Goal: Complete application form

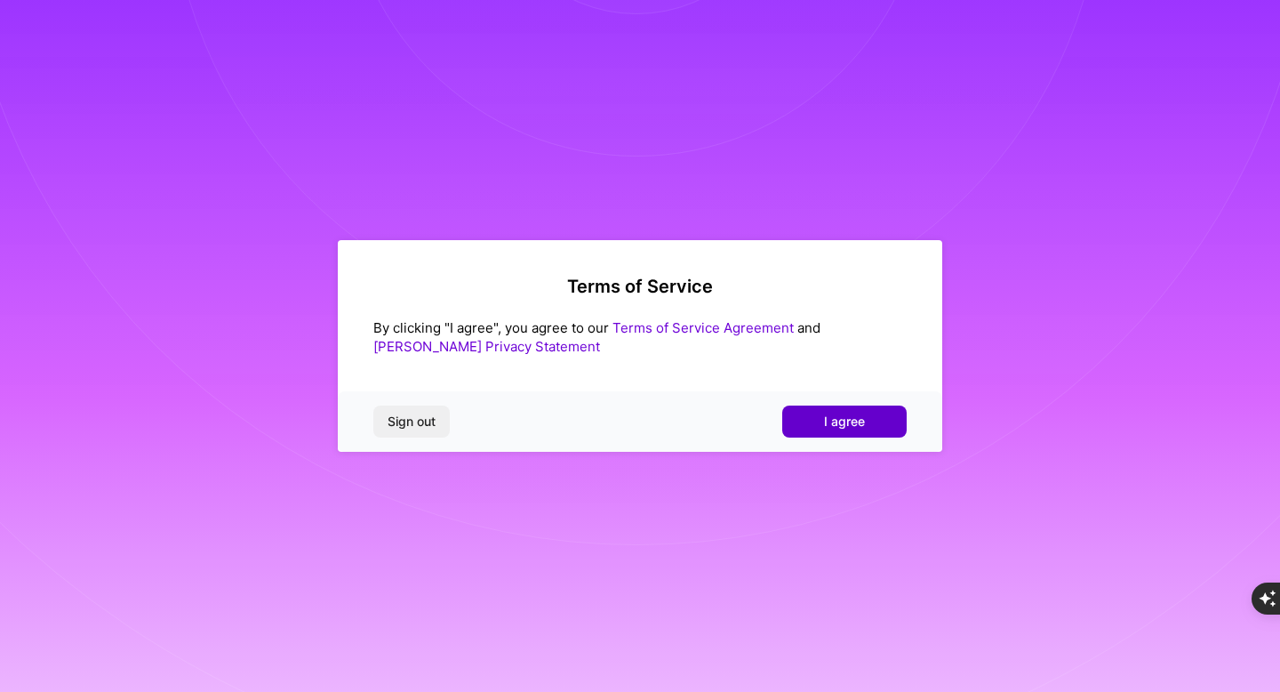
click at [833, 428] on span "I agree" at bounding box center [844, 421] width 41 height 18
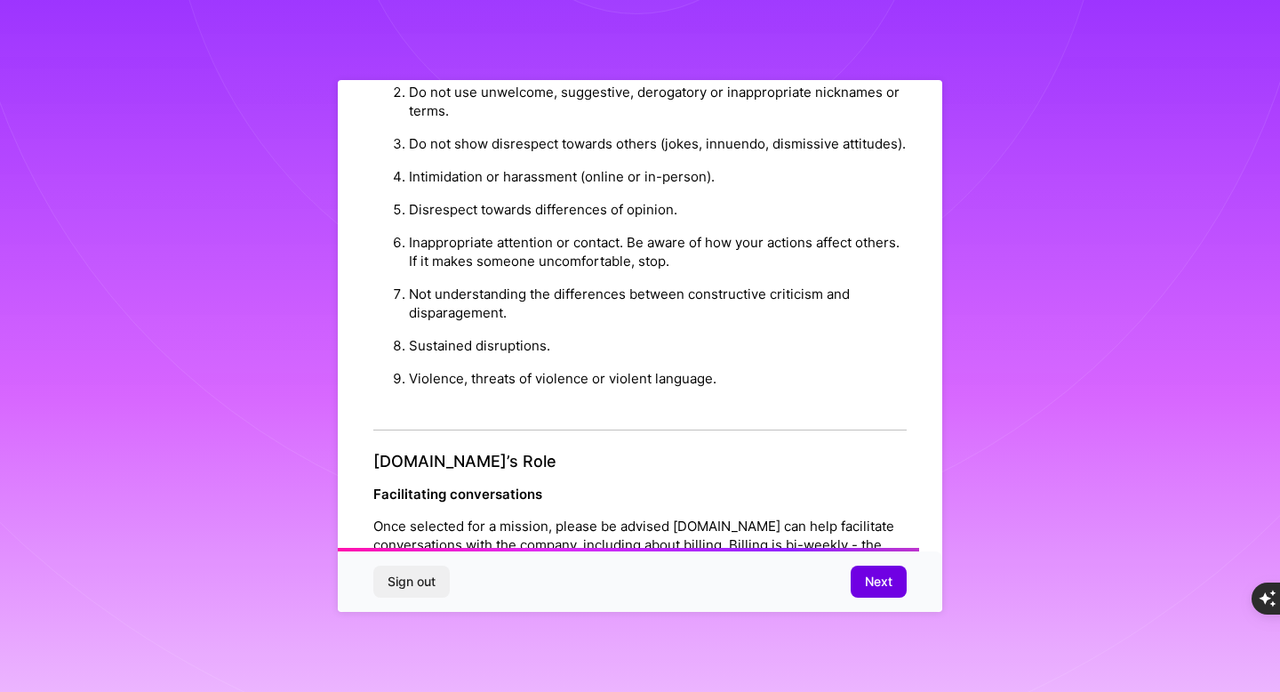
scroll to position [1914, 0]
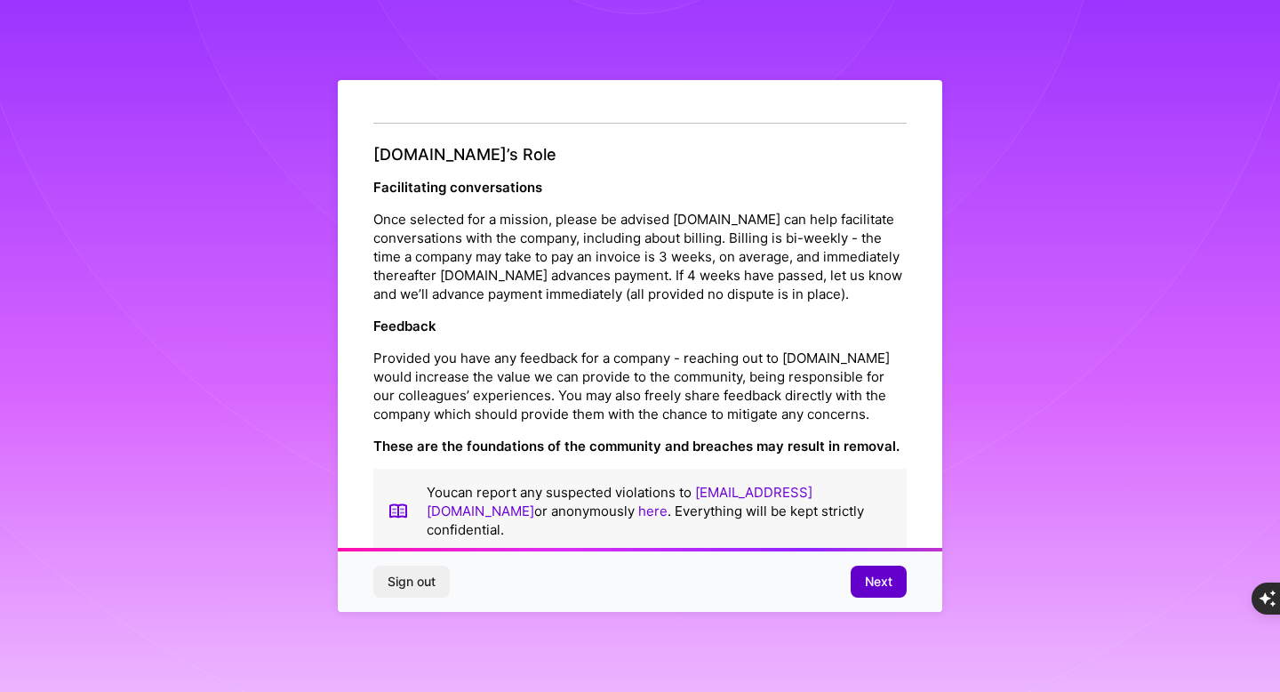
click at [885, 587] on span "Next" at bounding box center [879, 581] width 28 height 18
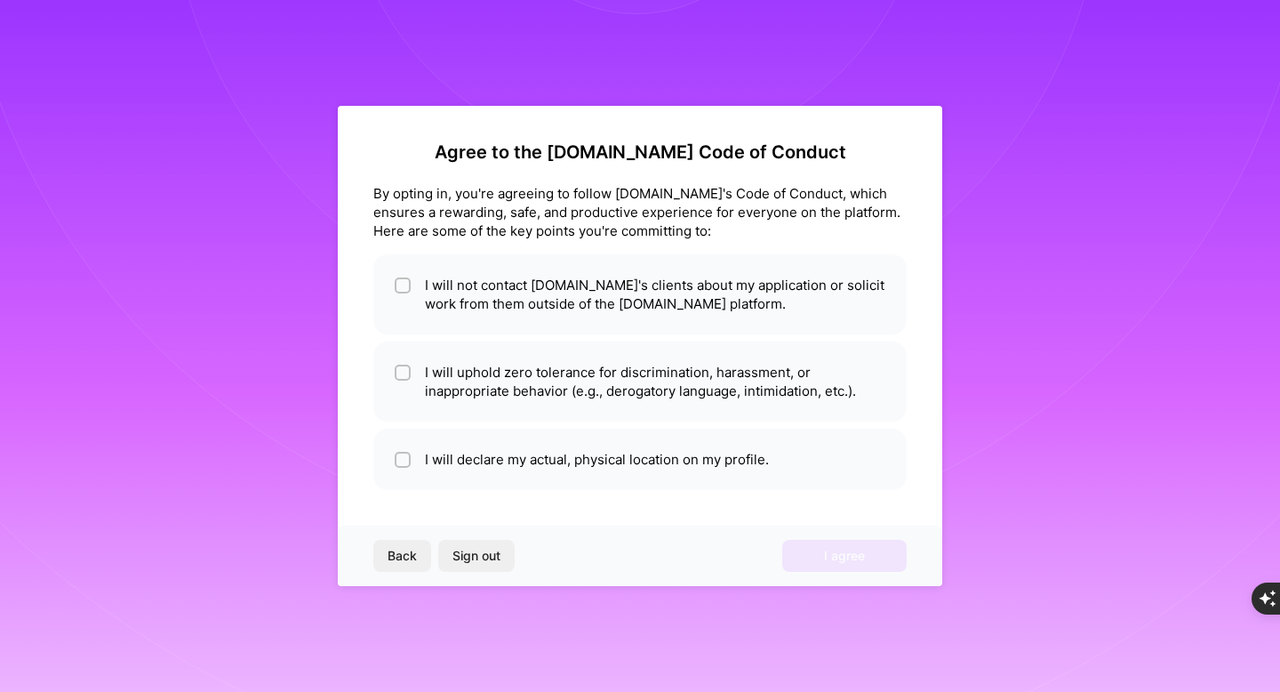
scroll to position [0, 0]
click at [532, 316] on li "I will not contact [DOMAIN_NAME]'s clients about my application or solicit work…" at bounding box center [639, 294] width 533 height 80
checkbox input "true"
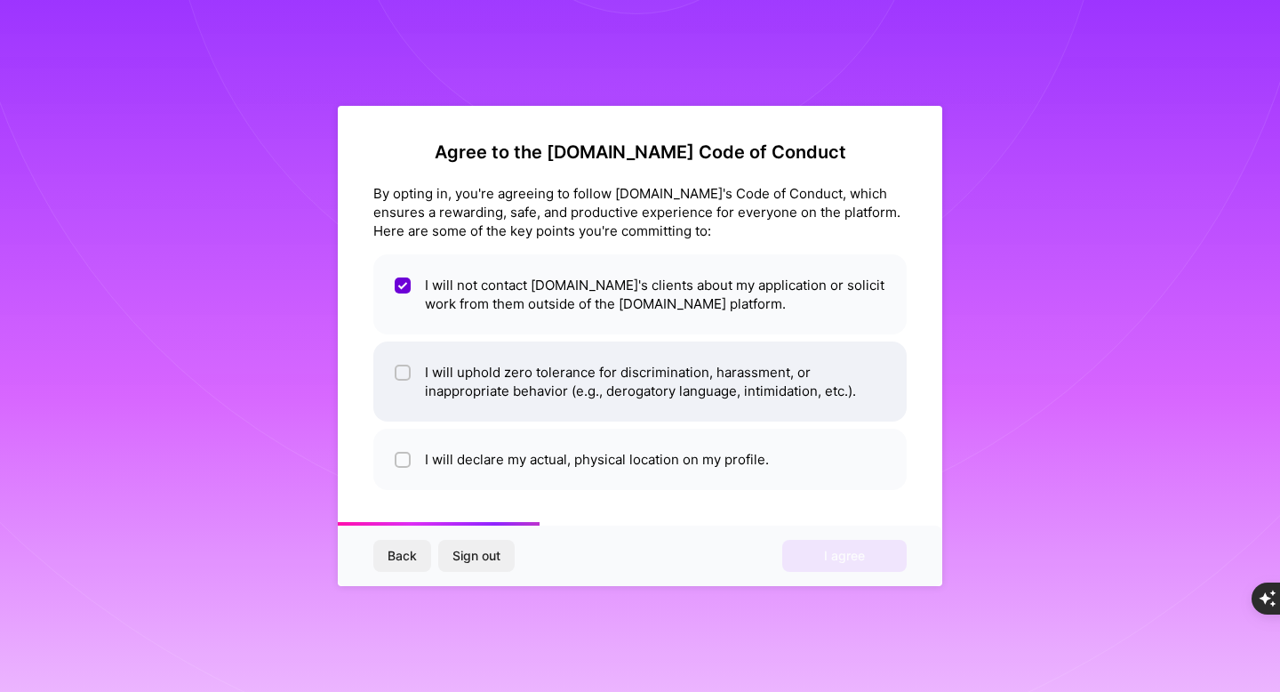
click at [547, 366] on li "I will uphold zero tolerance for discrimination, harassment, or inappropriate b…" at bounding box center [639, 381] width 533 height 80
checkbox input "true"
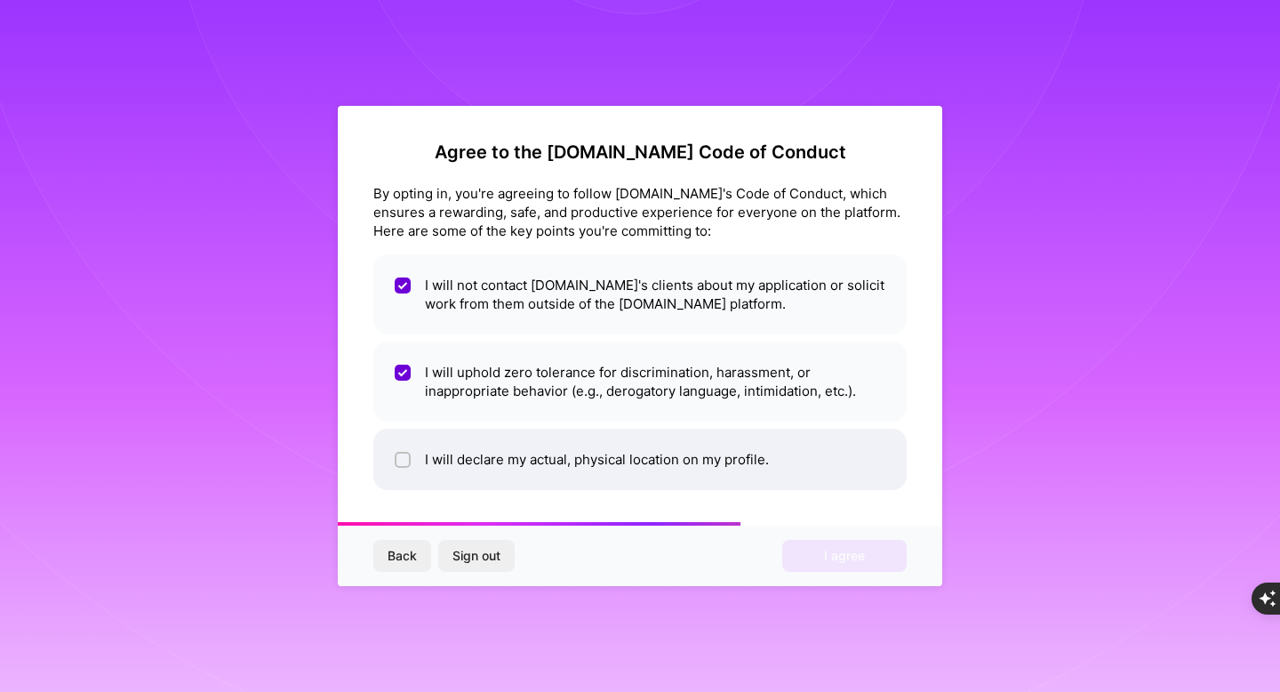
click at [547, 440] on li "I will declare my actual, physical location on my profile." at bounding box center [639, 458] width 533 height 61
checkbox input "true"
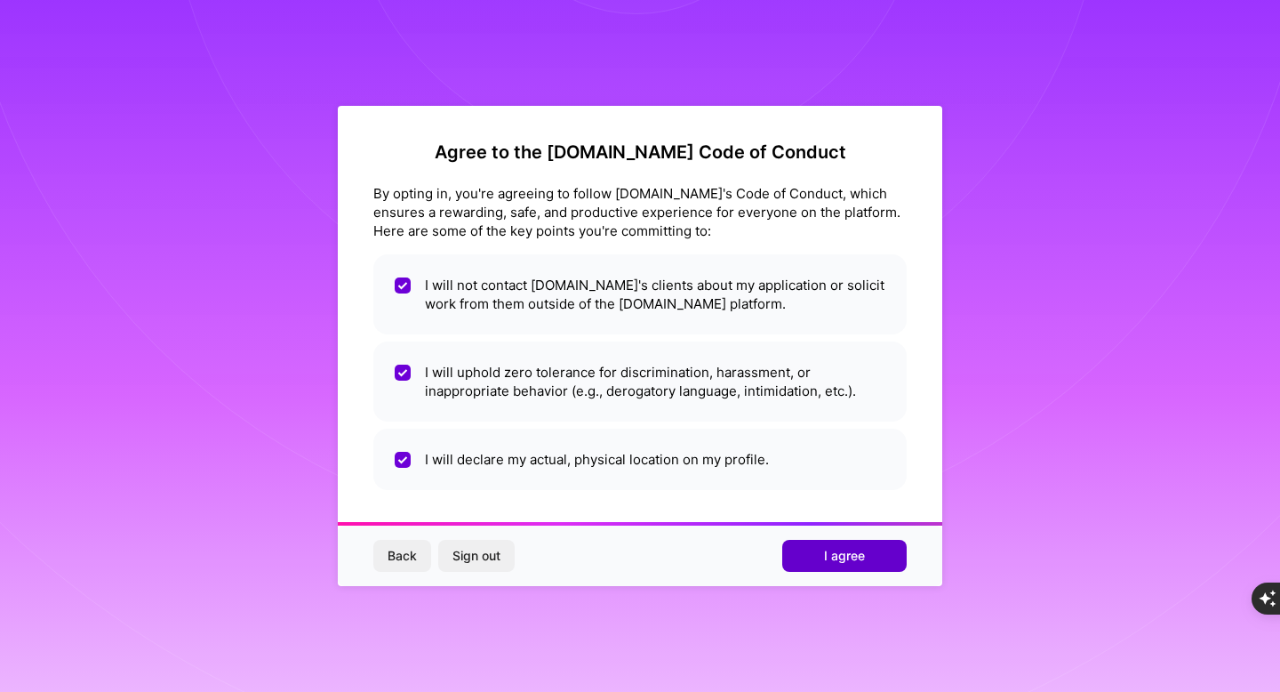
click at [829, 551] on span "I agree" at bounding box center [844, 556] width 41 height 18
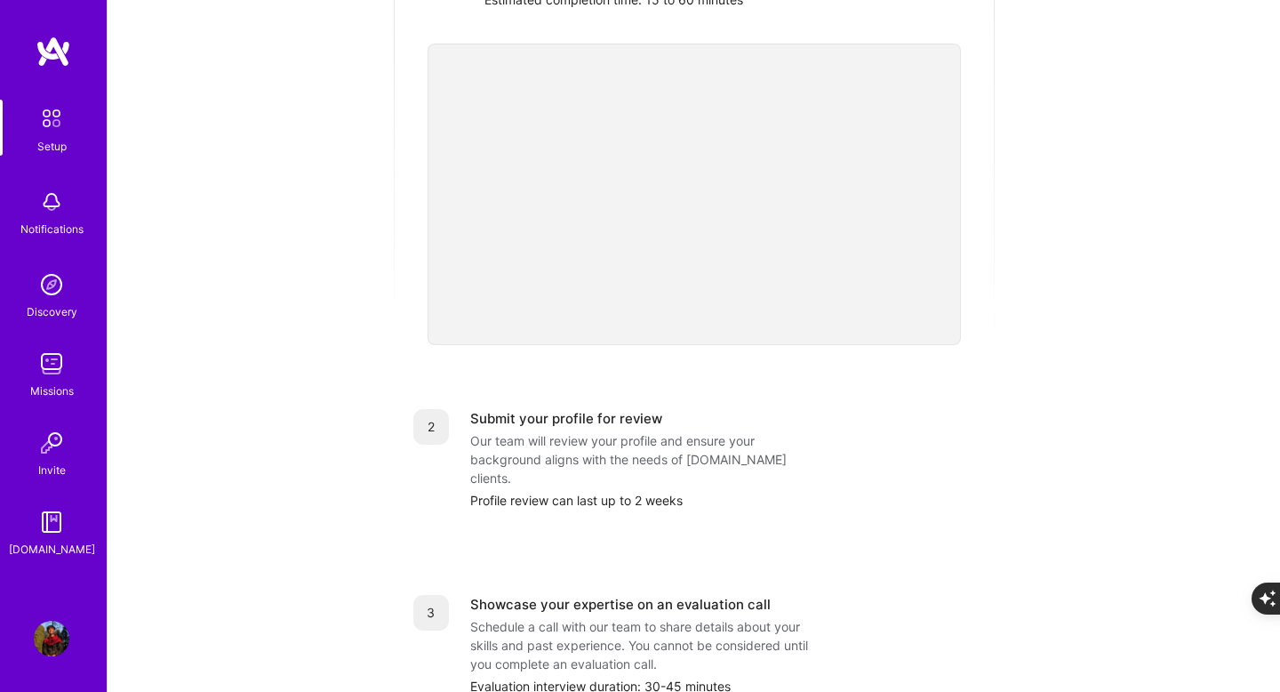
scroll to position [373, 0]
